Goal: Check status: Check status

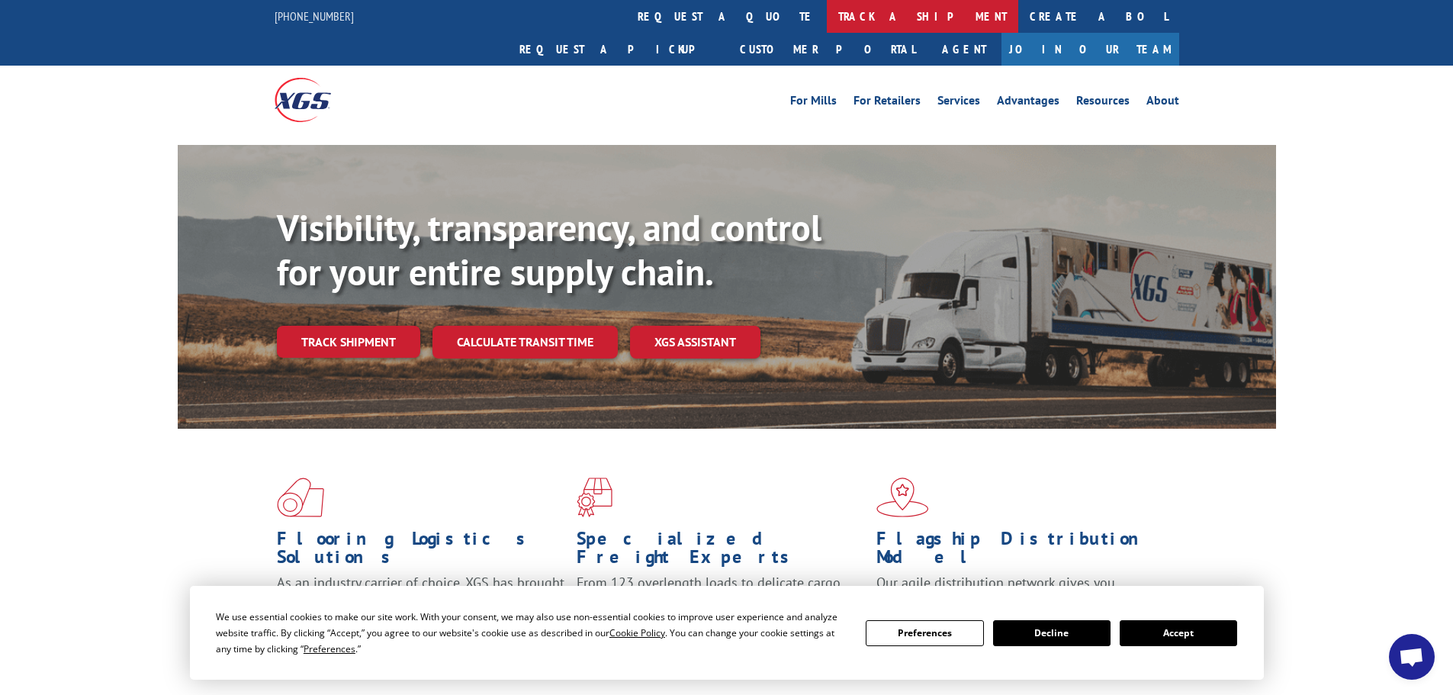
click at [827, 18] on link "track a shipment" at bounding box center [922, 16] width 191 height 33
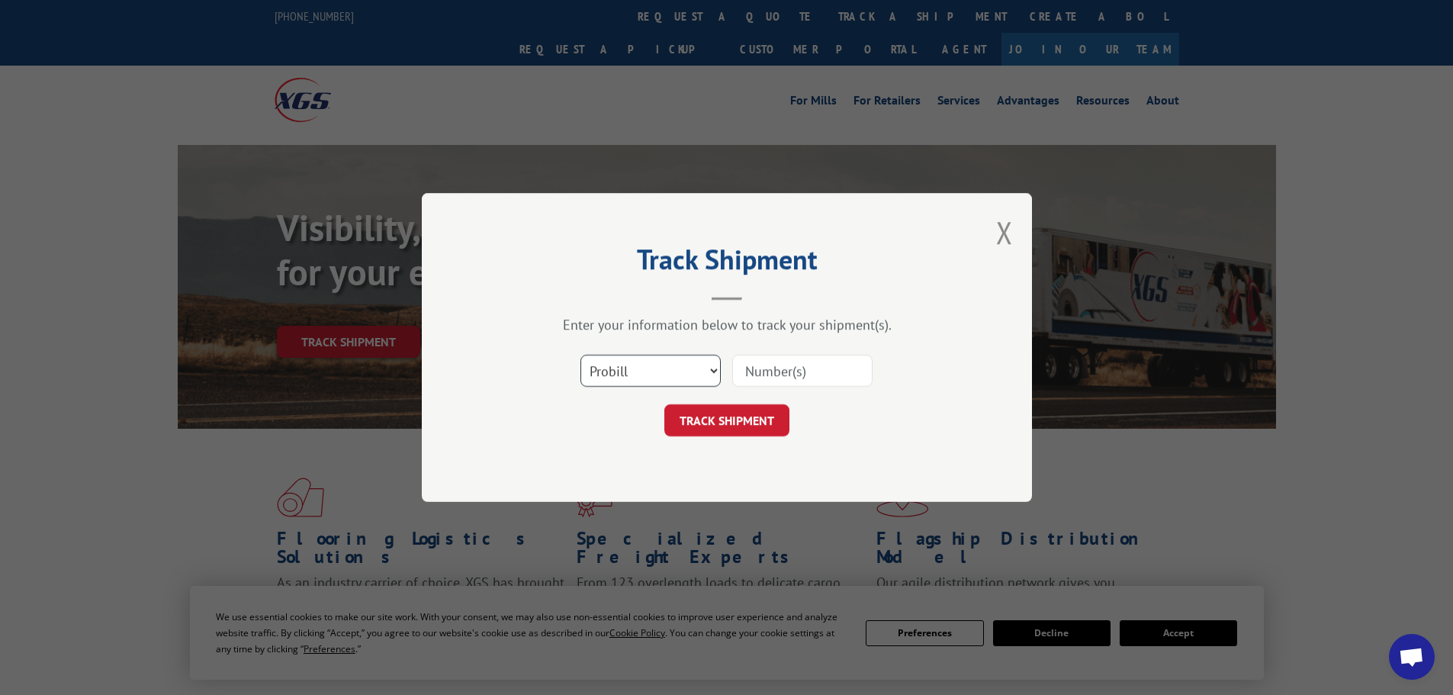
click at [639, 377] on select "Select category... Probill BOL PO" at bounding box center [650, 371] width 140 height 32
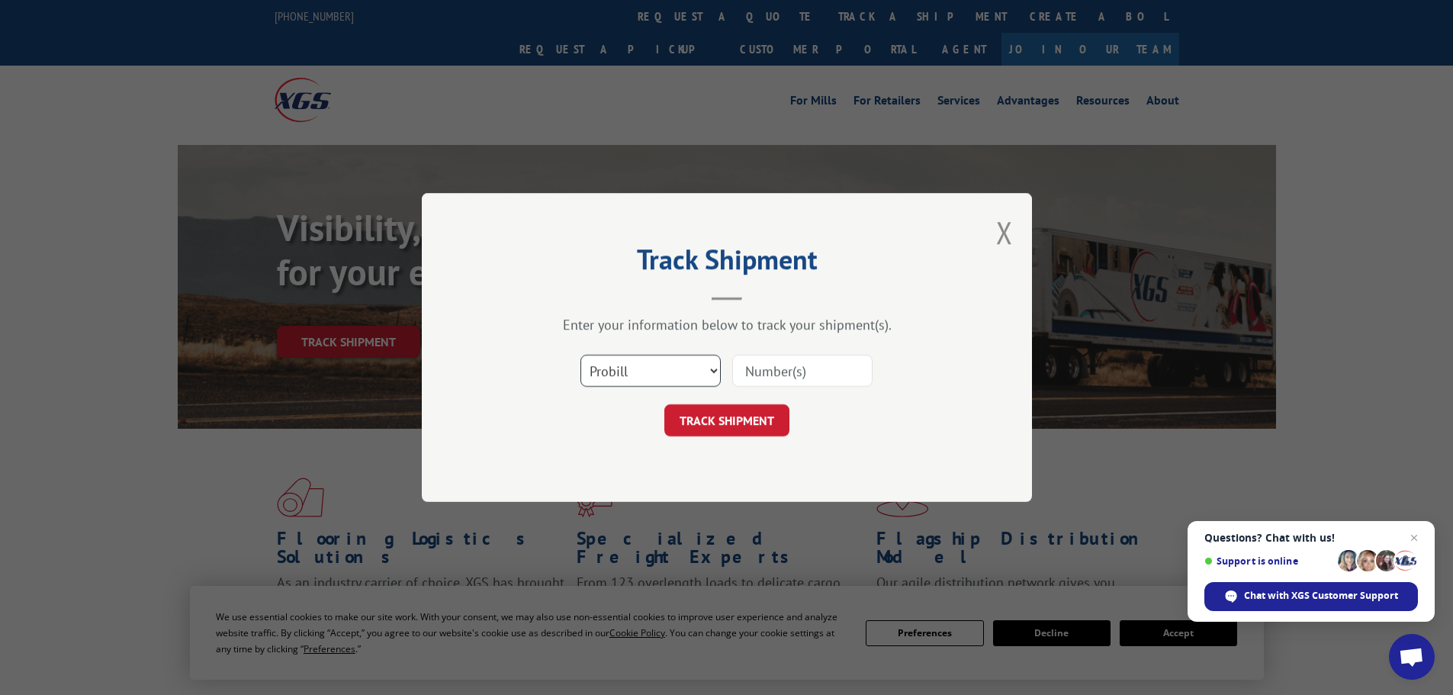
select select "bol"
click at [580, 355] on select "Select category... Probill BOL PO" at bounding box center [650, 371] width 140 height 32
click at [761, 369] on input at bounding box center [802, 371] width 140 height 32
paste input "6082616"
type input "6082616"
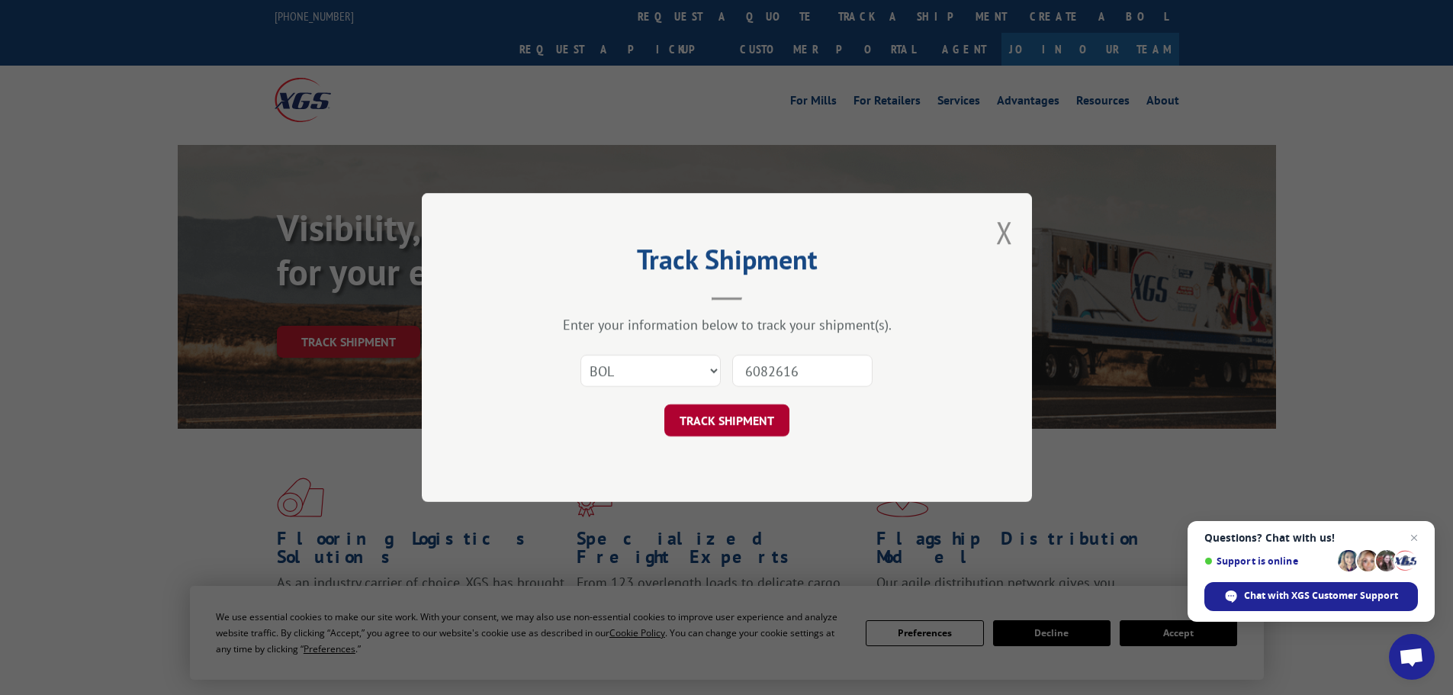
click at [740, 420] on button "TRACK SHIPMENT" at bounding box center [726, 420] width 125 height 32
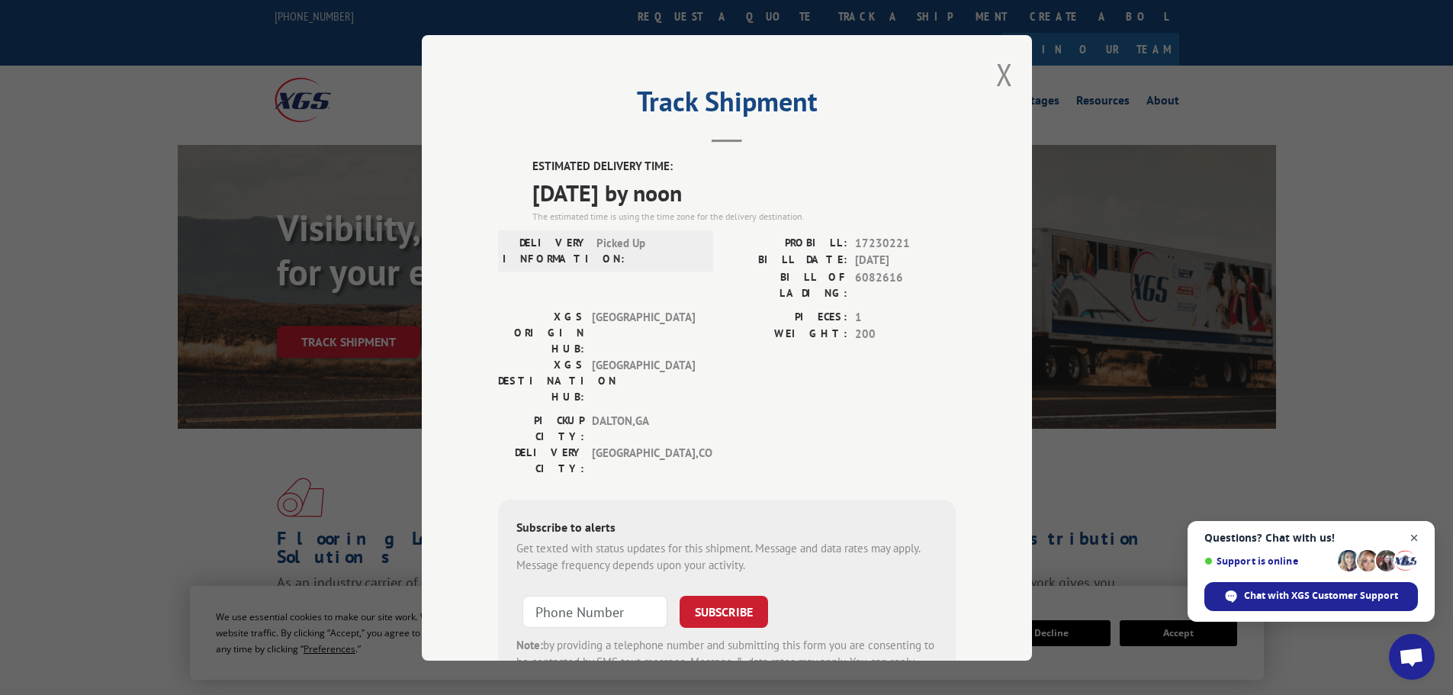
click at [1416, 538] on span "Close chat" at bounding box center [1414, 538] width 19 height 19
